Goal: Transaction & Acquisition: Purchase product/service

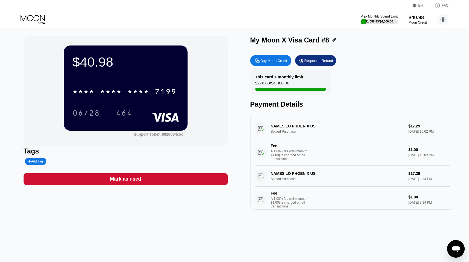
click at [417, 20] on div "$40.98" at bounding box center [417, 17] width 18 height 6
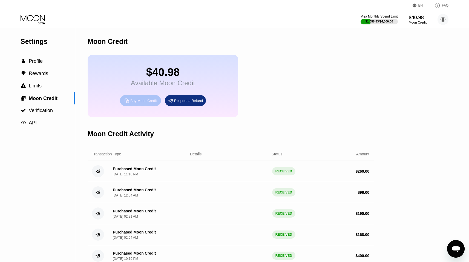
click at [140, 103] on div "Buy Moon Credit" at bounding box center [143, 100] width 27 height 5
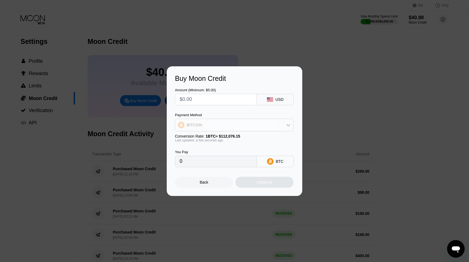
click at [217, 124] on div "BITCOIN" at bounding box center [234, 124] width 118 height 11
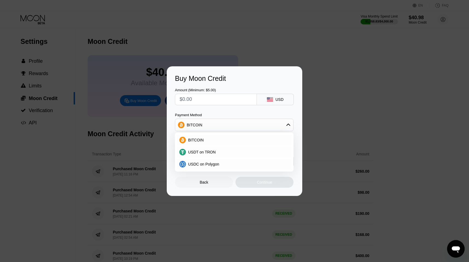
click at [217, 124] on div "BITCOIN" at bounding box center [234, 124] width 118 height 11
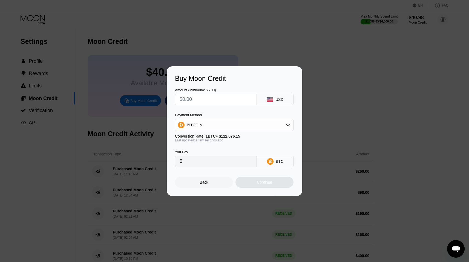
click at [337, 99] on div "Buy Moon Credit Amount (Minimum: $5.00) USD Payment Method BITCOIN Conversion R…" at bounding box center [234, 130] width 469 height 129
click at [224, 184] on div "Back" at bounding box center [204, 181] width 58 height 11
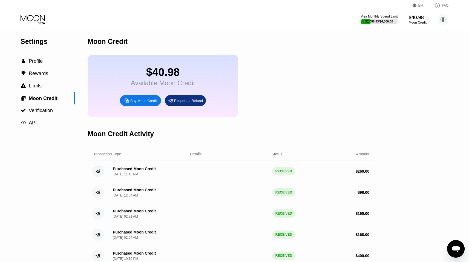
click at [28, 16] on icon at bounding box center [33, 20] width 25 height 10
